Goal: Navigation & Orientation: Find specific page/section

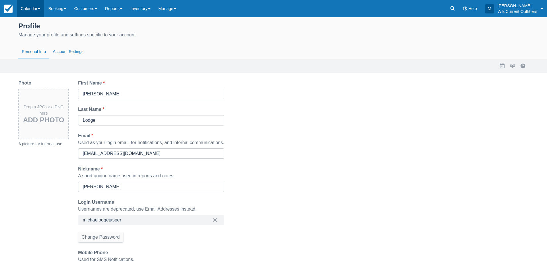
click at [38, 11] on link "Calendar" at bounding box center [31, 8] width 28 height 17
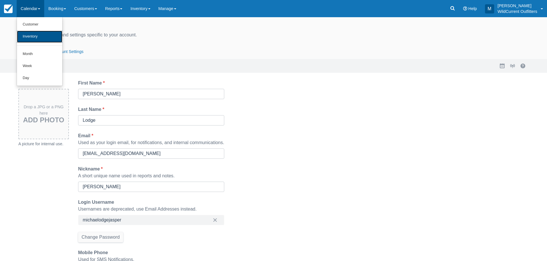
click at [43, 38] on link "Inventory" at bounding box center [39, 37] width 45 height 12
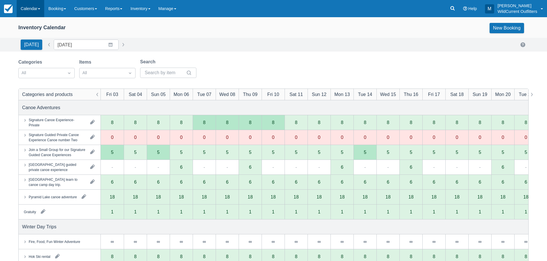
click at [34, 3] on link "Calendar" at bounding box center [31, 8] width 28 height 17
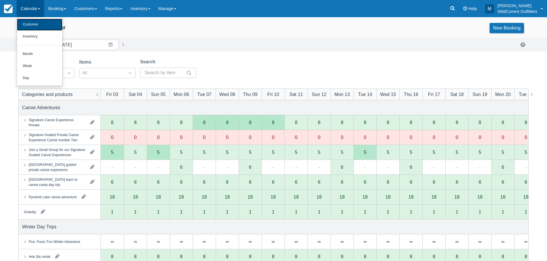
click at [35, 23] on link "Customer" at bounding box center [39, 25] width 45 height 12
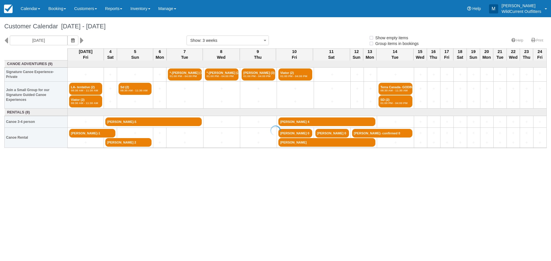
select select
